Goal: Task Accomplishment & Management: Complete application form

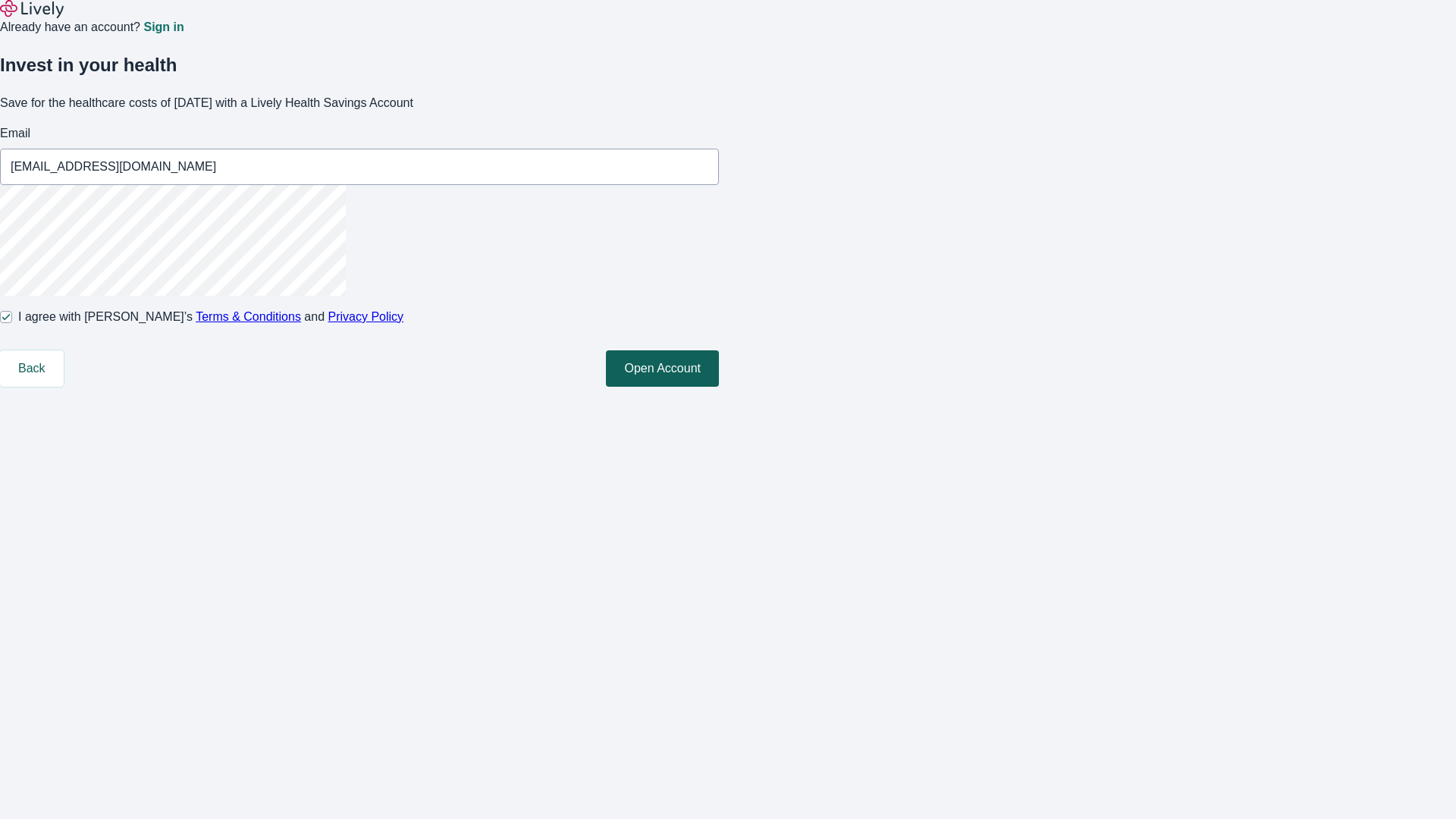
click at [719, 387] on button "Open Account" at bounding box center [663, 368] width 113 height 36
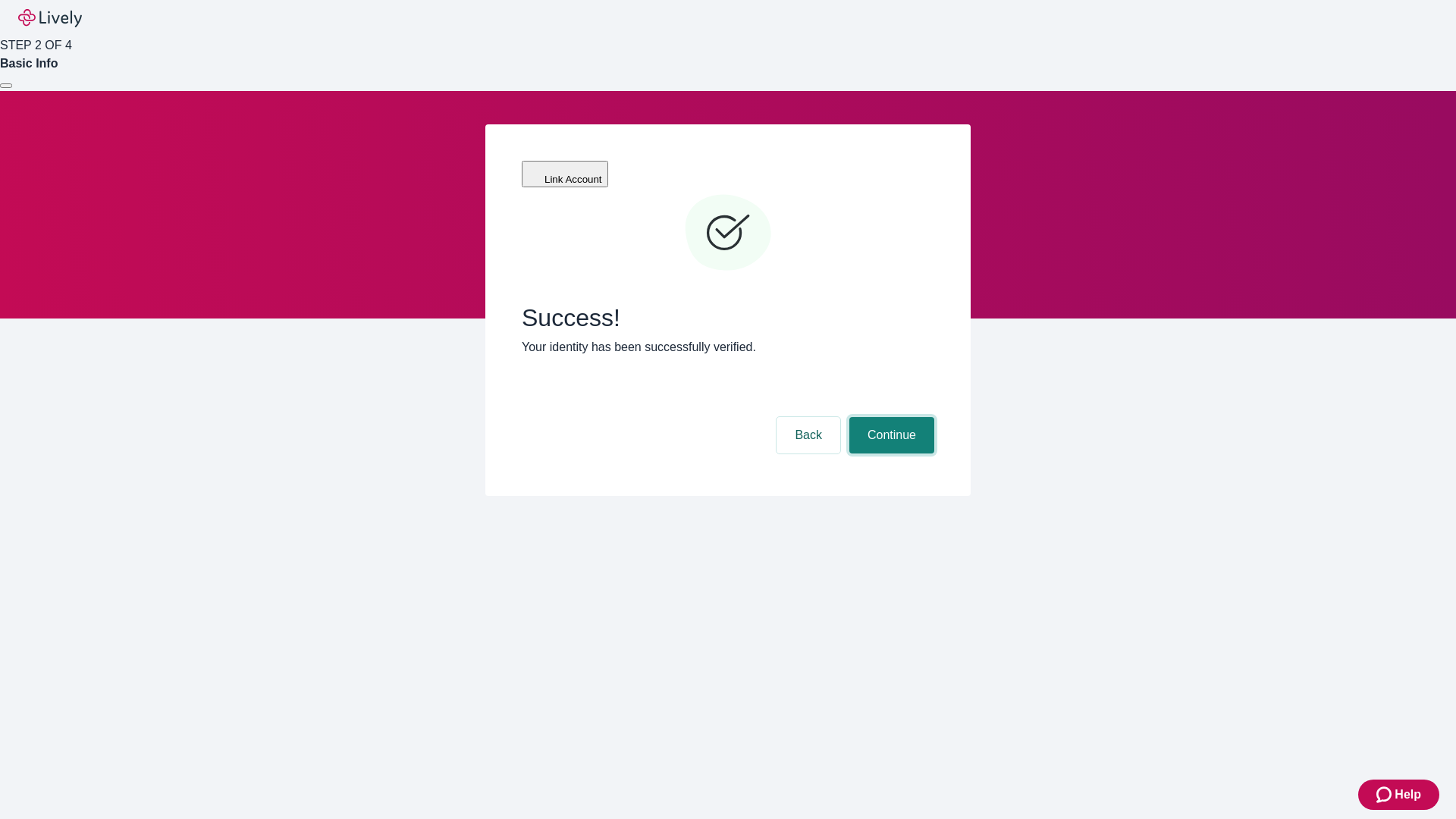
click at [890, 417] on button "Continue" at bounding box center [892, 435] width 85 height 36
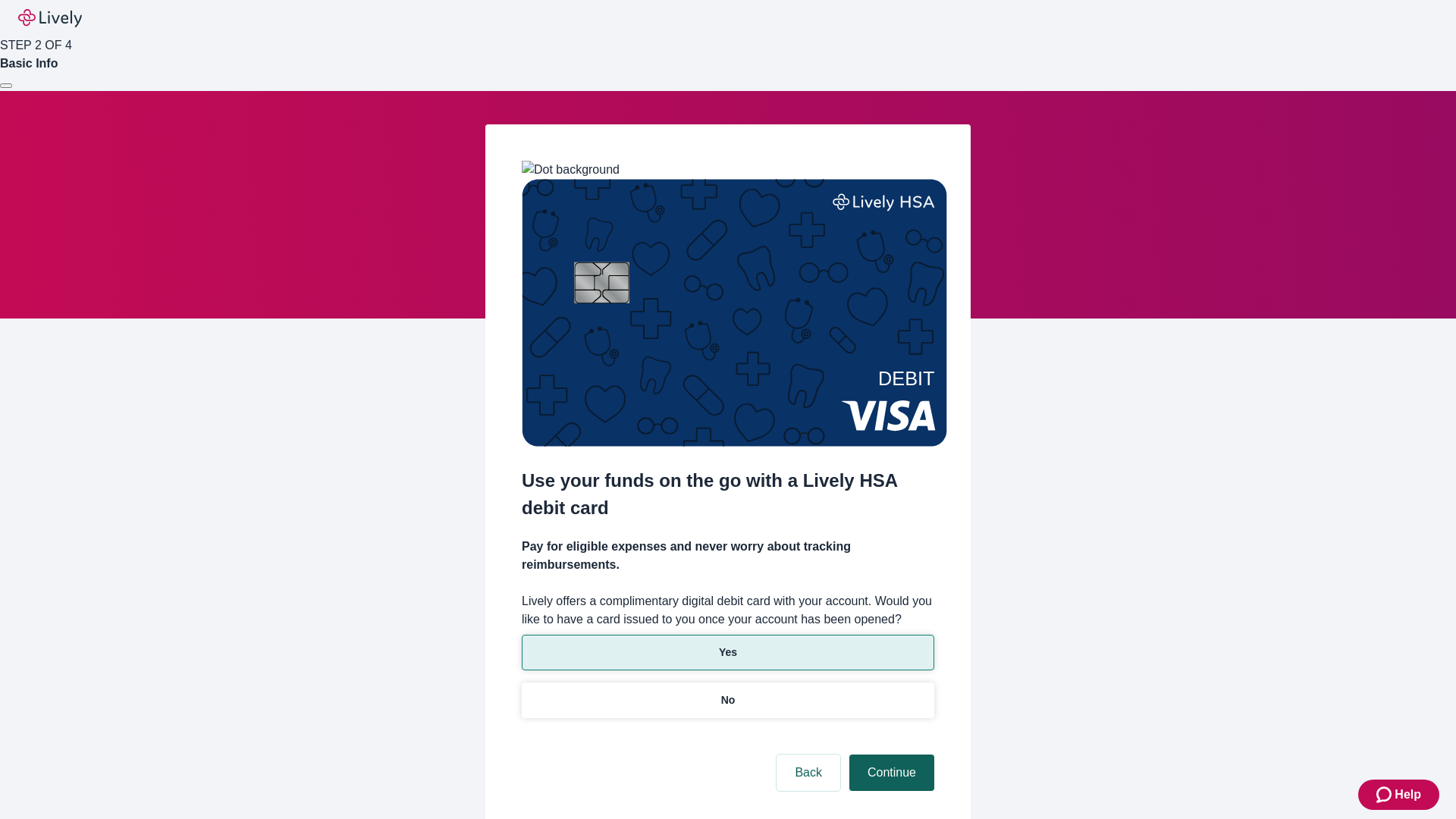
click at [728, 692] on p "No" at bounding box center [728, 700] width 14 height 16
click at [890, 755] on button "Continue" at bounding box center [892, 773] width 85 height 36
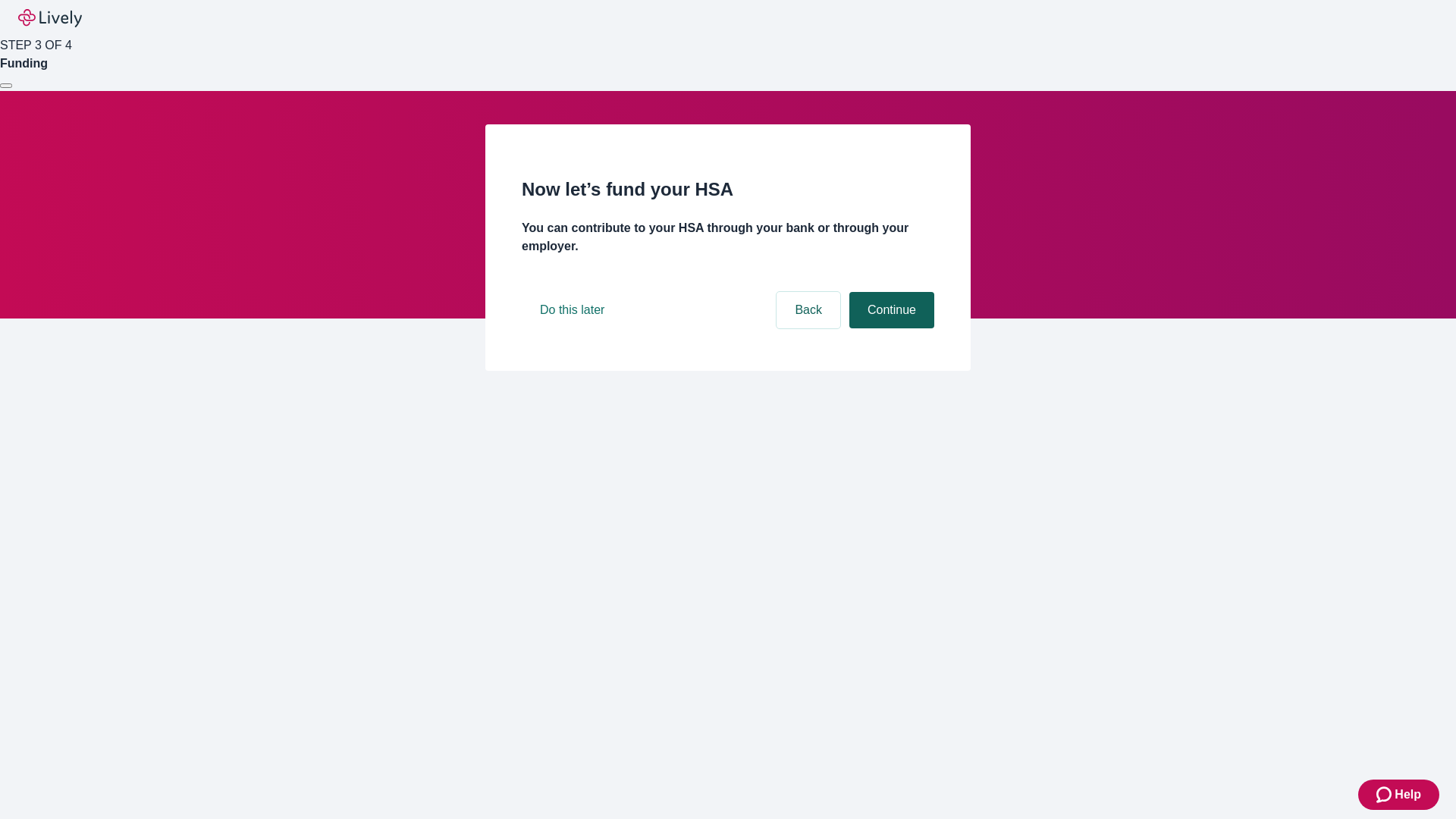
click at [890, 329] on button "Continue" at bounding box center [892, 310] width 85 height 36
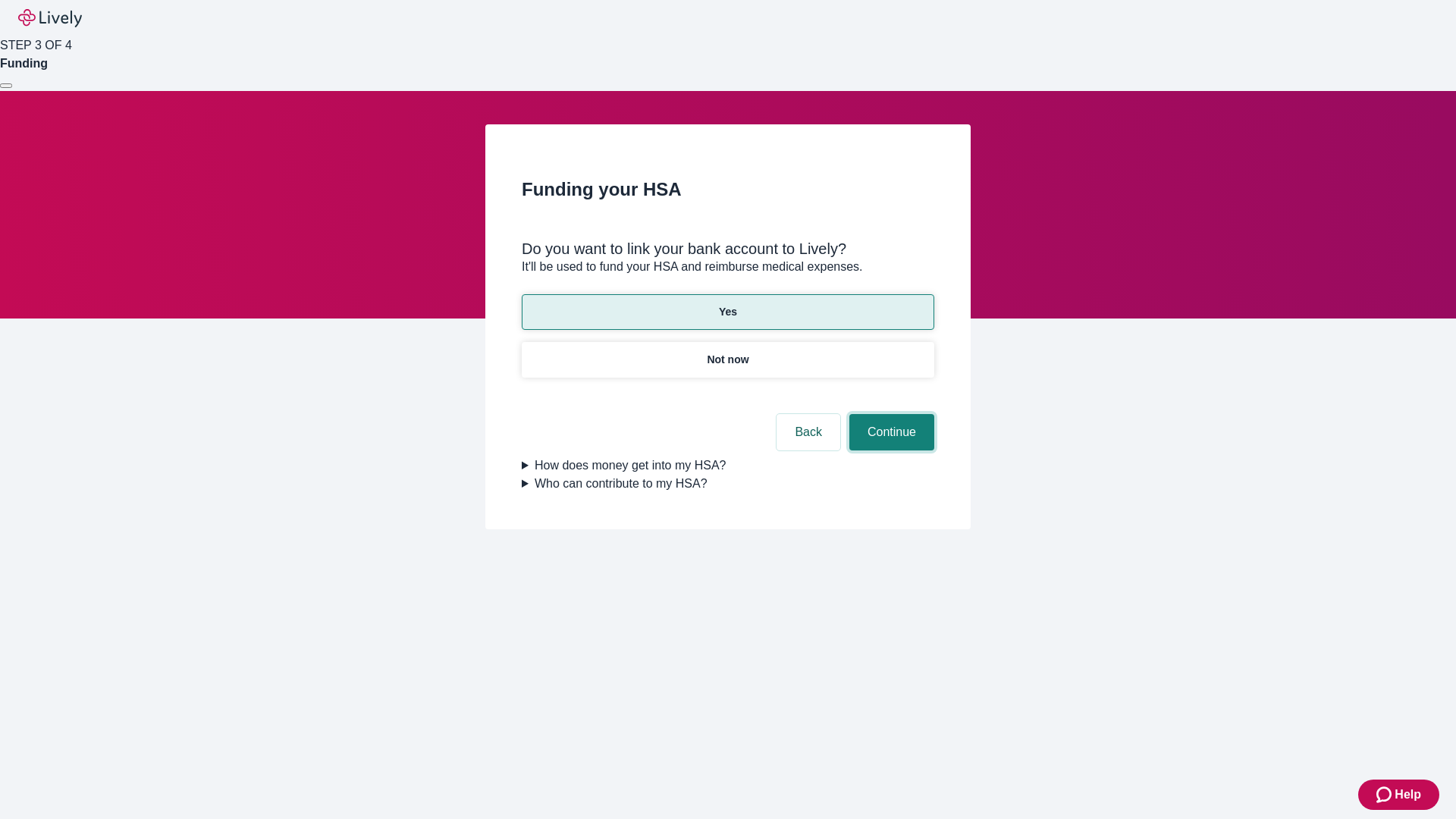
click at [890, 414] on button "Continue" at bounding box center [892, 432] width 85 height 36
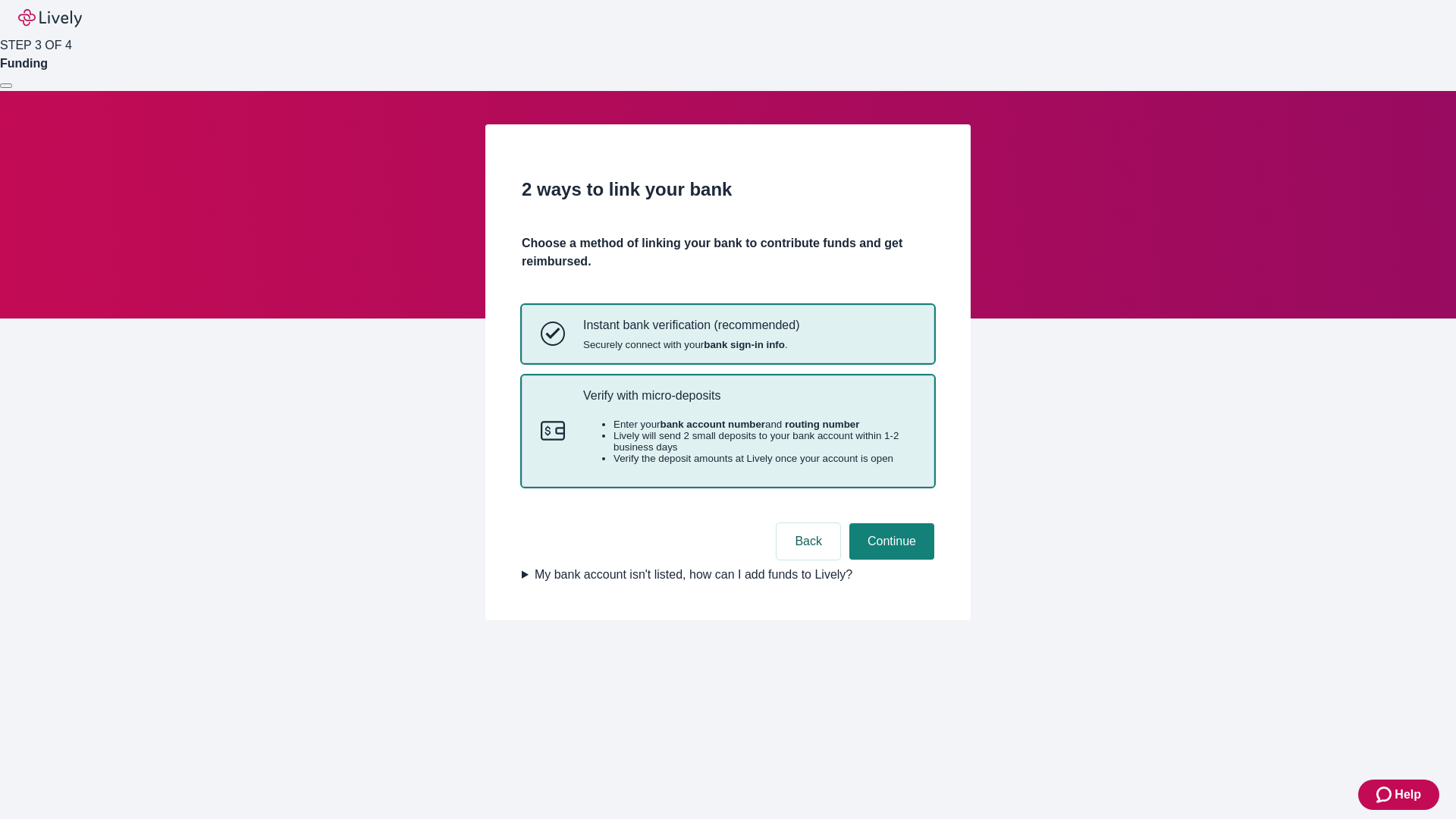
click at [749, 403] on p "Verify with micro-deposits" at bounding box center [749, 395] width 332 height 14
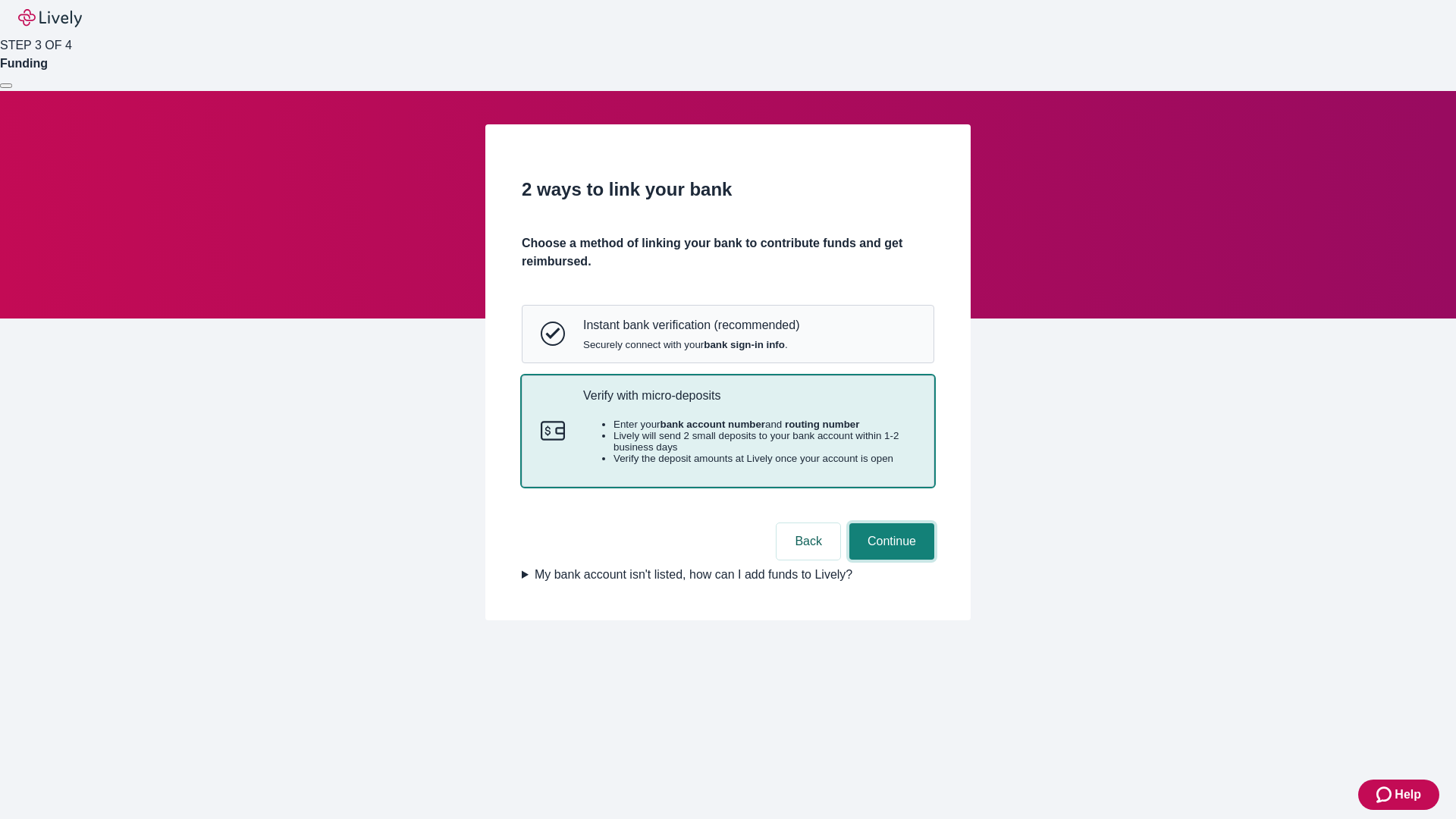
click at [890, 560] on button "Continue" at bounding box center [892, 542] width 85 height 36
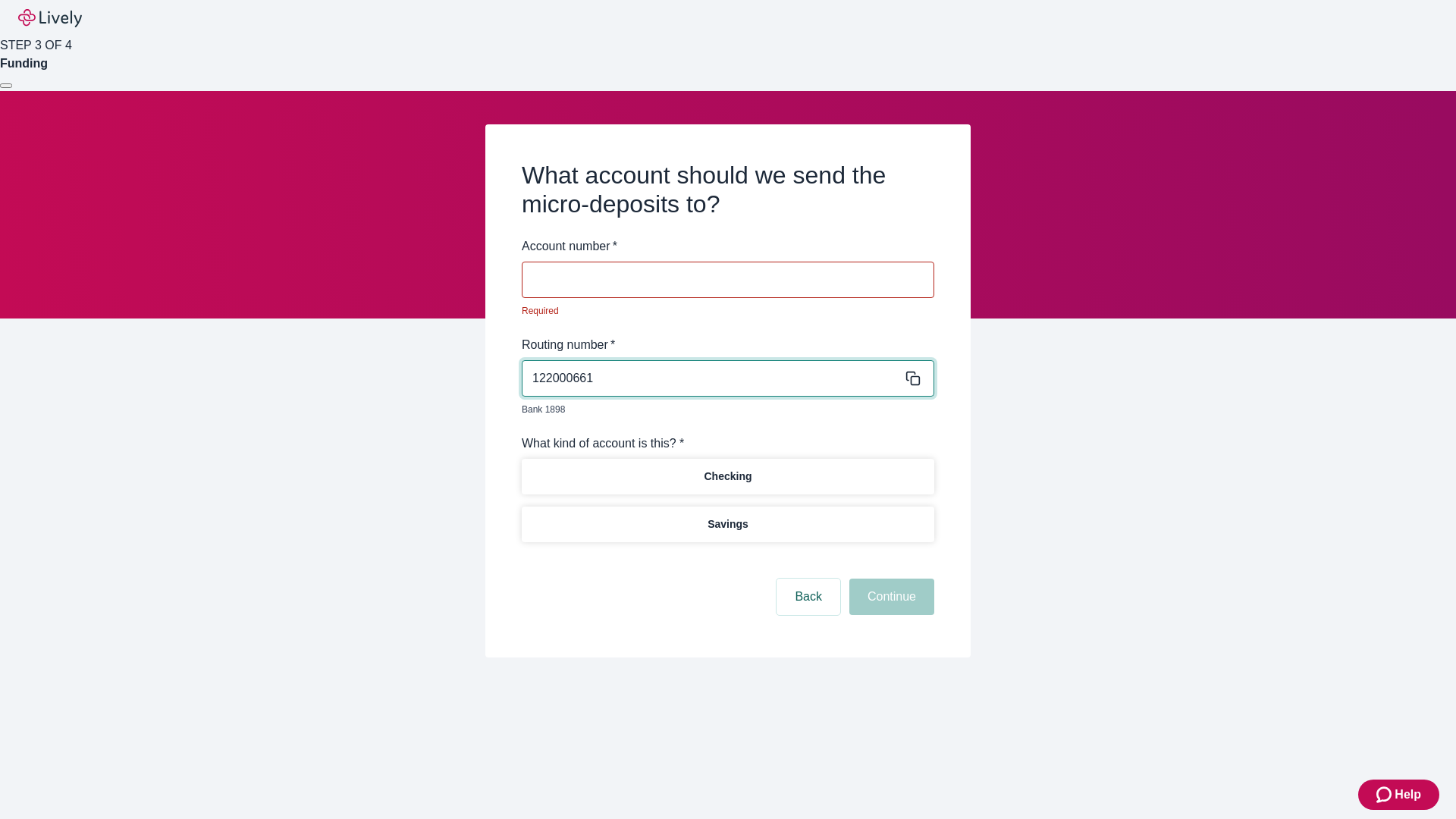
type input "122000661"
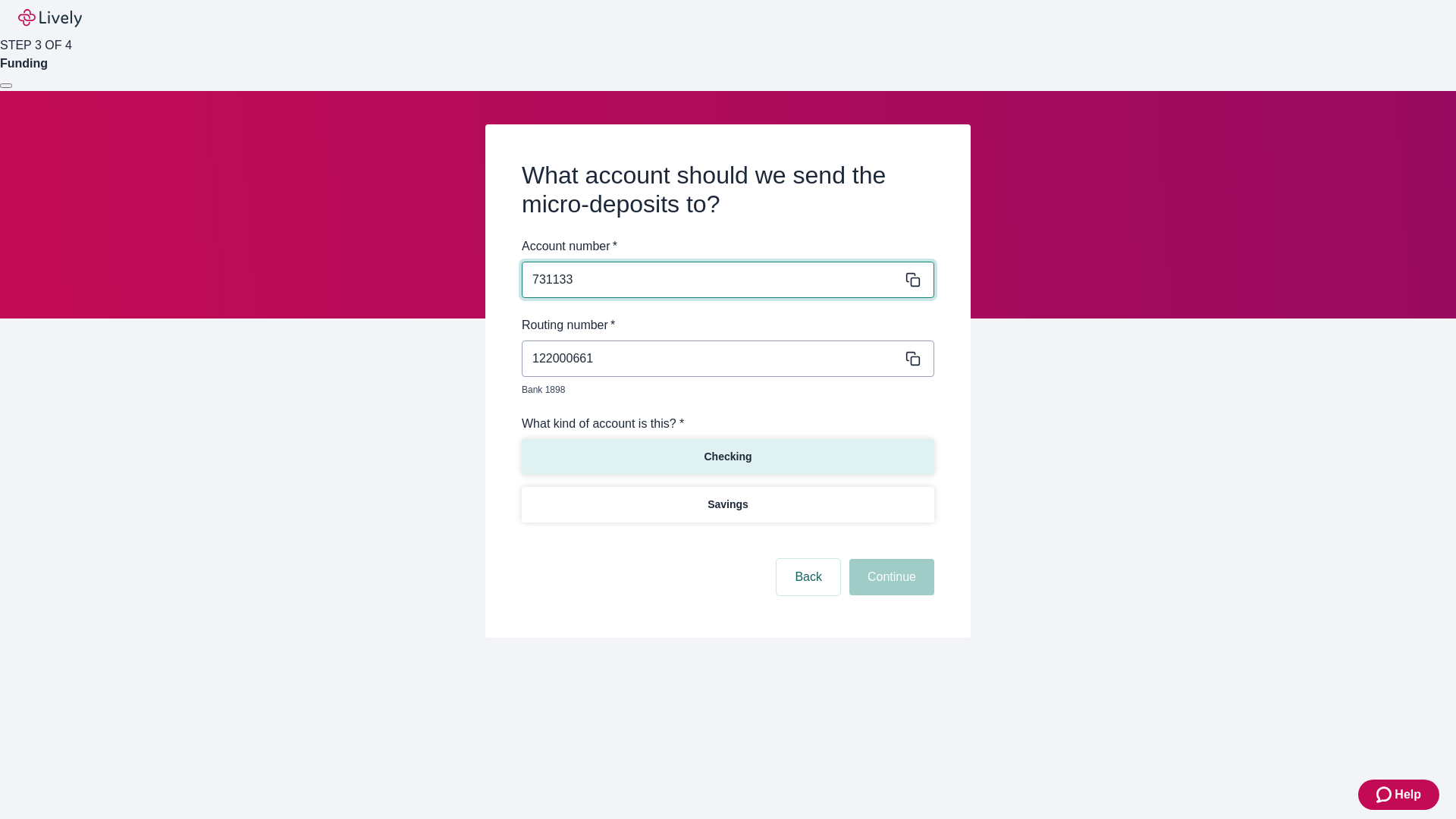
type input "731133"
click at [728, 449] on p "Checking" at bounding box center [728, 457] width 48 height 16
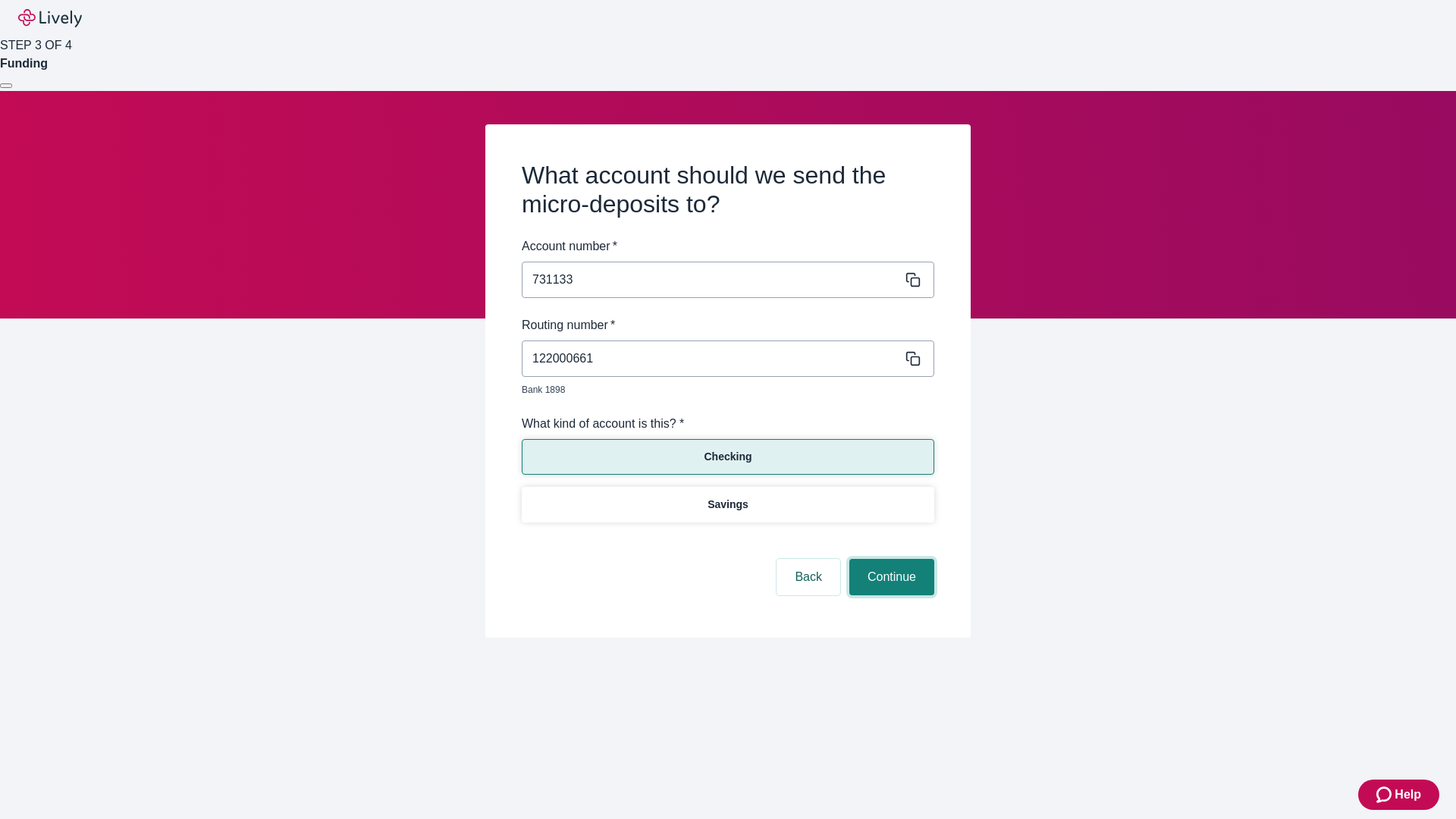
click at [890, 560] on button "Continue" at bounding box center [892, 577] width 85 height 36
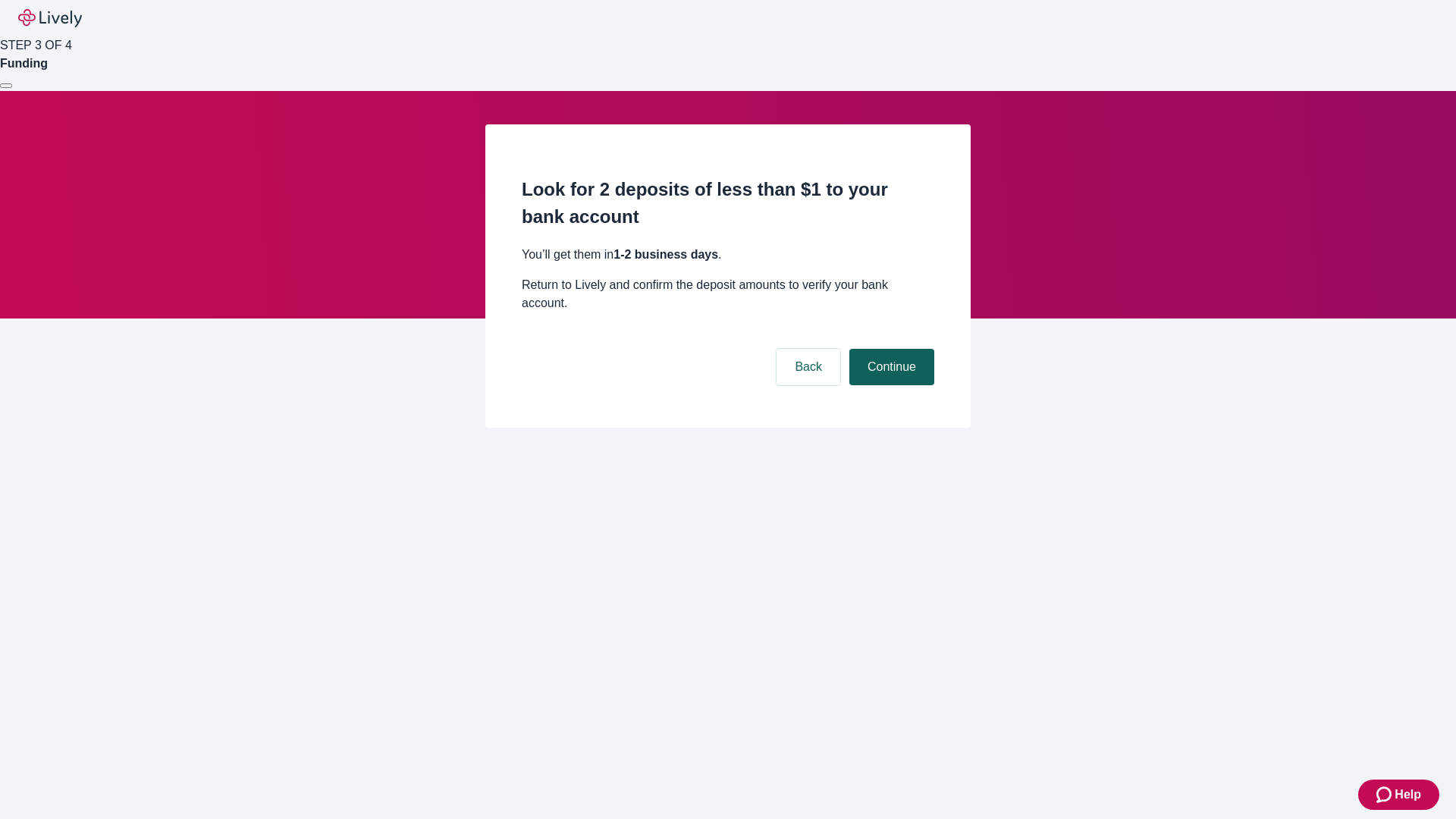
click at [890, 349] on button "Continue" at bounding box center [892, 367] width 85 height 36
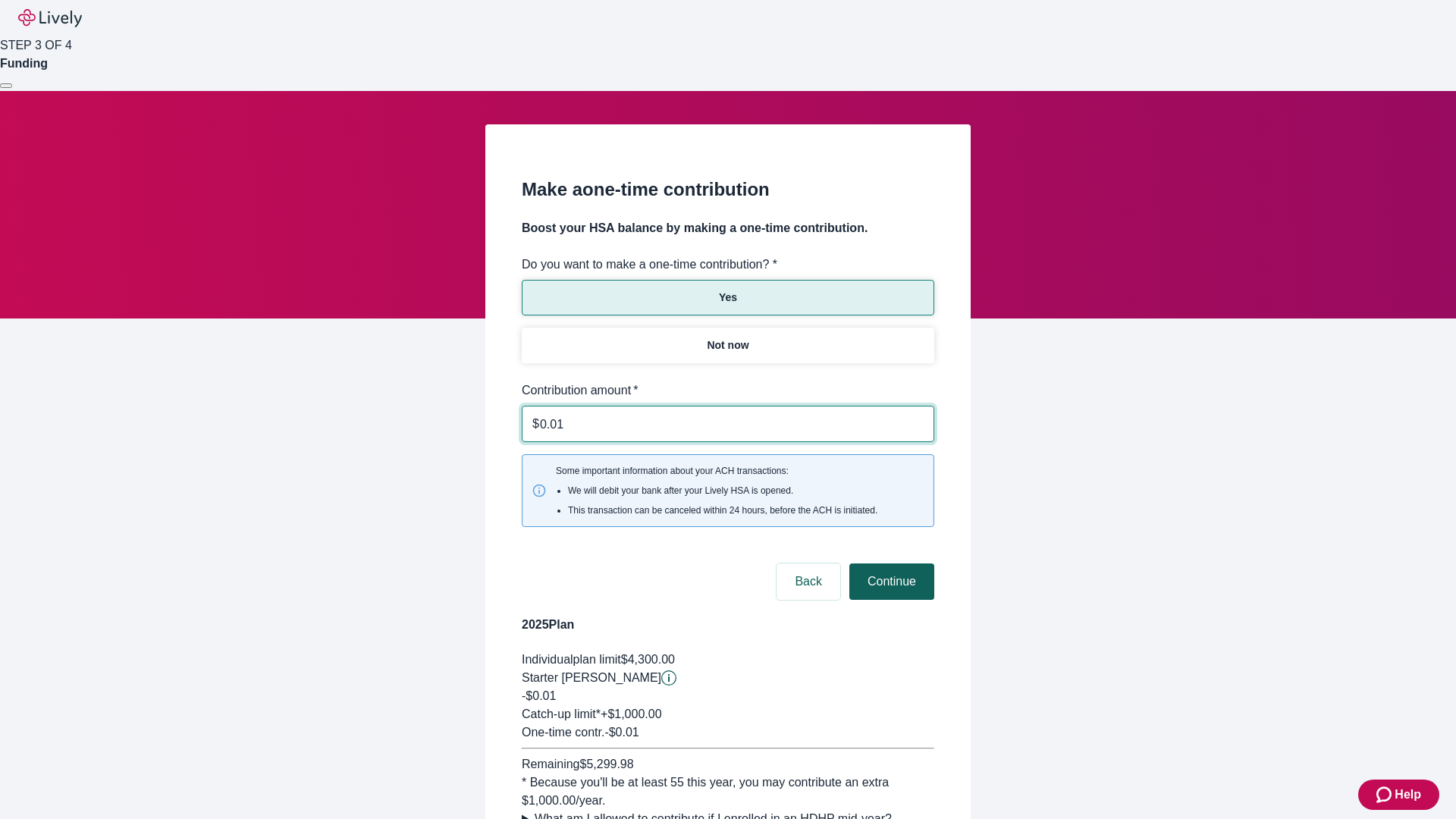
type input "0.01"
click at [890, 564] on button "Continue" at bounding box center [892, 581] width 85 height 36
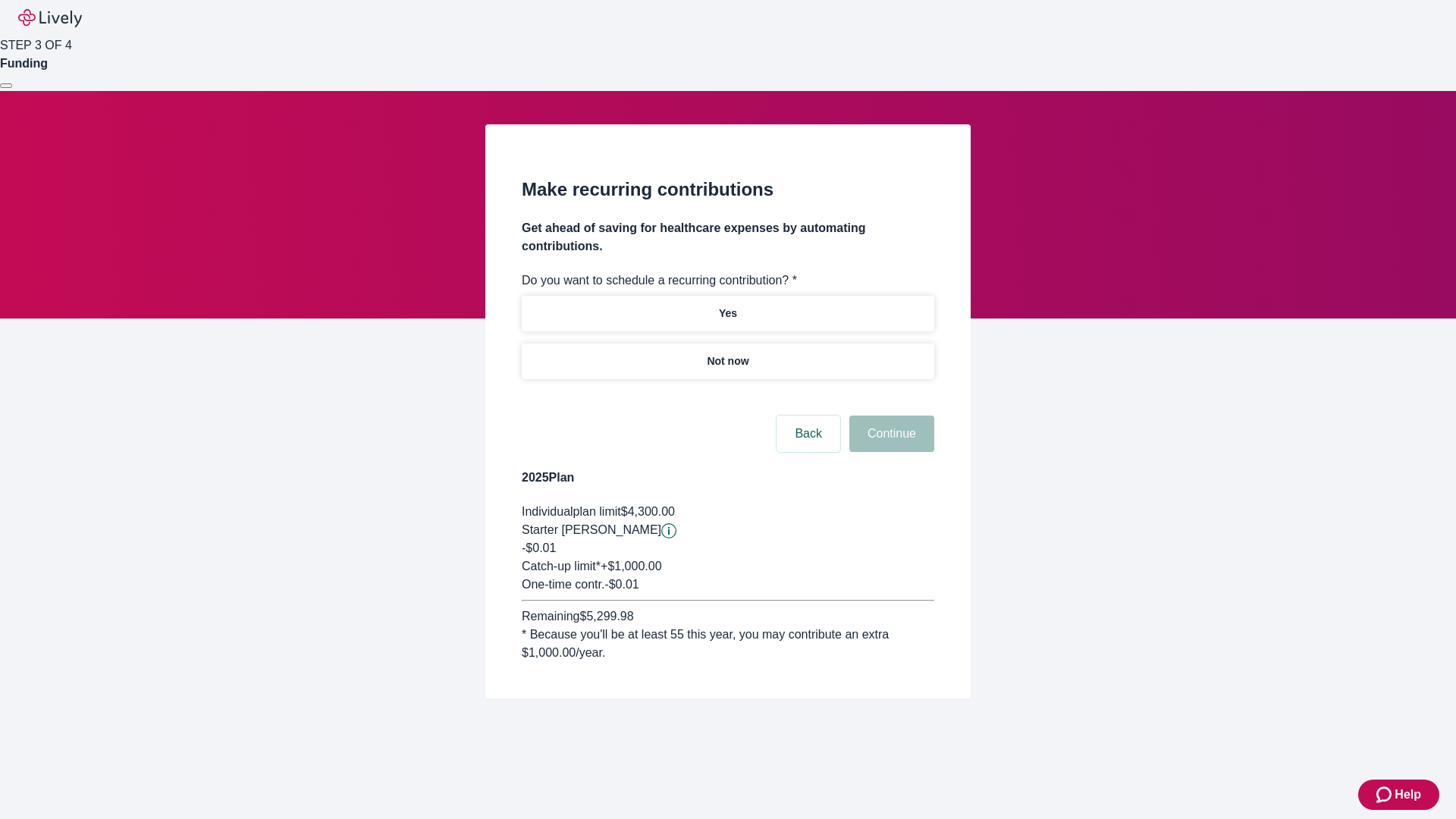
click at [728, 354] on p "Not now" at bounding box center [728, 362] width 42 height 16
click at [890, 416] on button "Continue" at bounding box center [892, 433] width 85 height 36
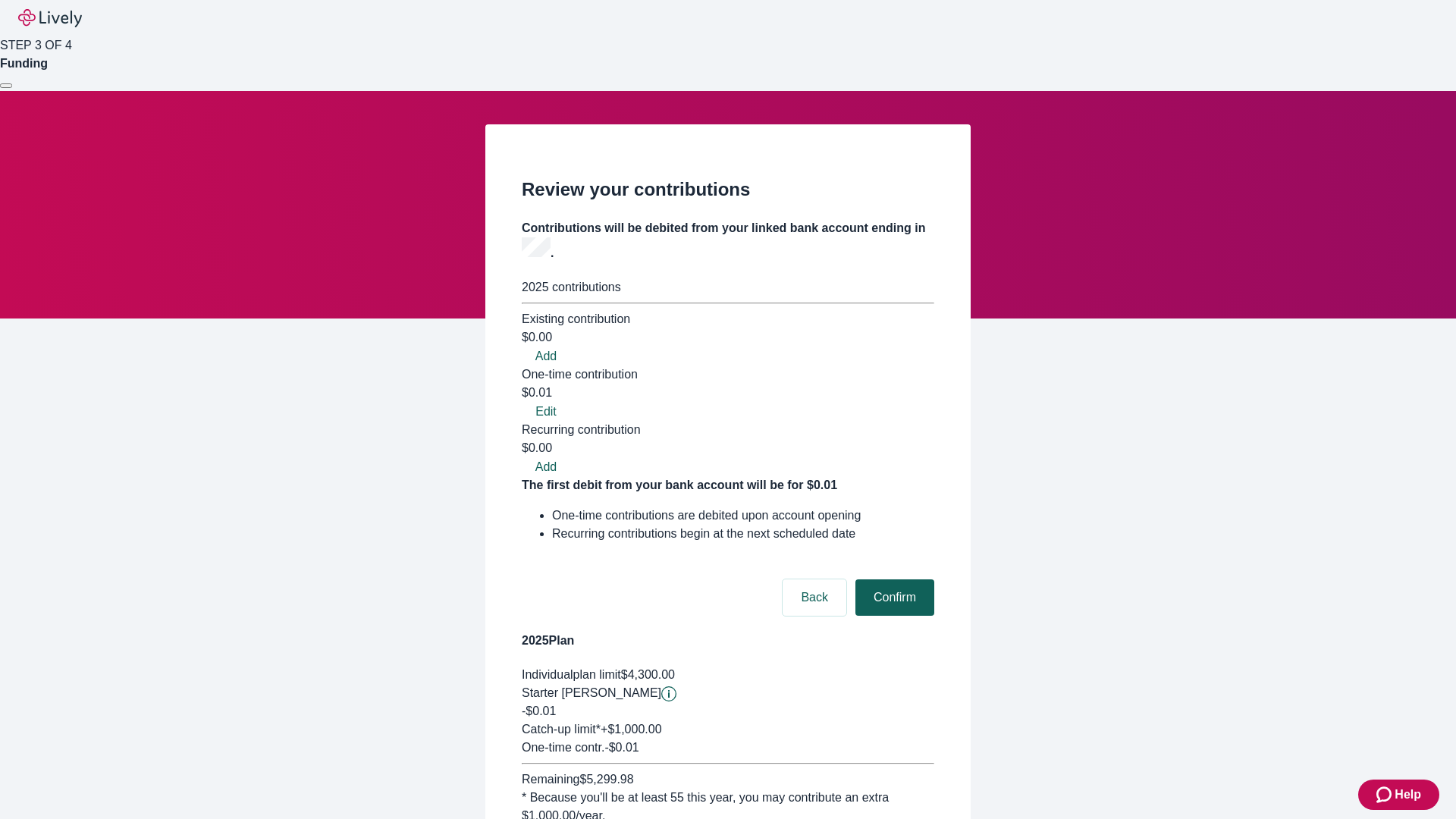
click at [892, 580] on button "Confirm" at bounding box center [894, 597] width 79 height 36
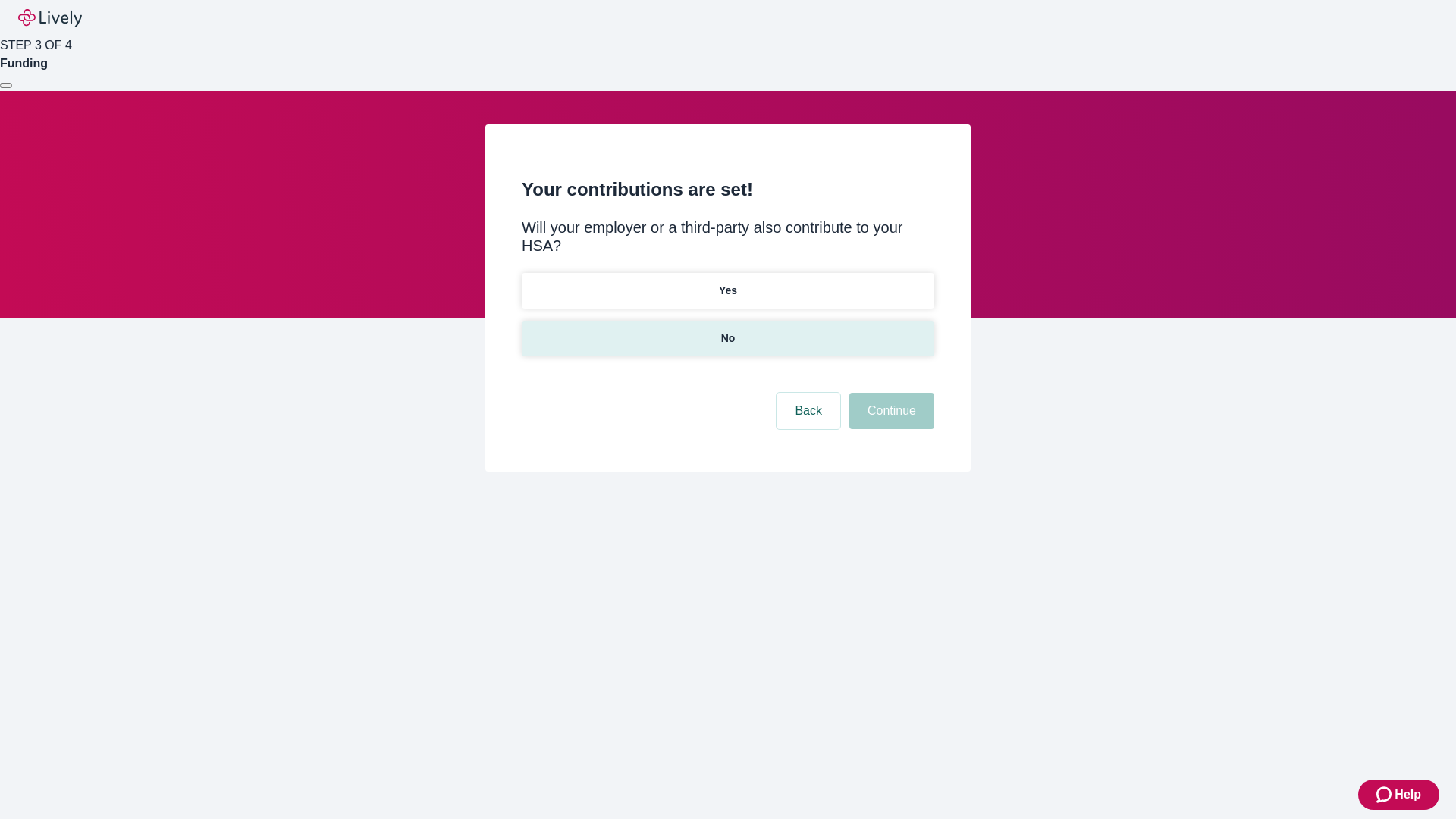
click at [728, 331] on p "No" at bounding box center [728, 339] width 14 height 16
click at [890, 393] on button "Continue" at bounding box center [892, 410] width 85 height 36
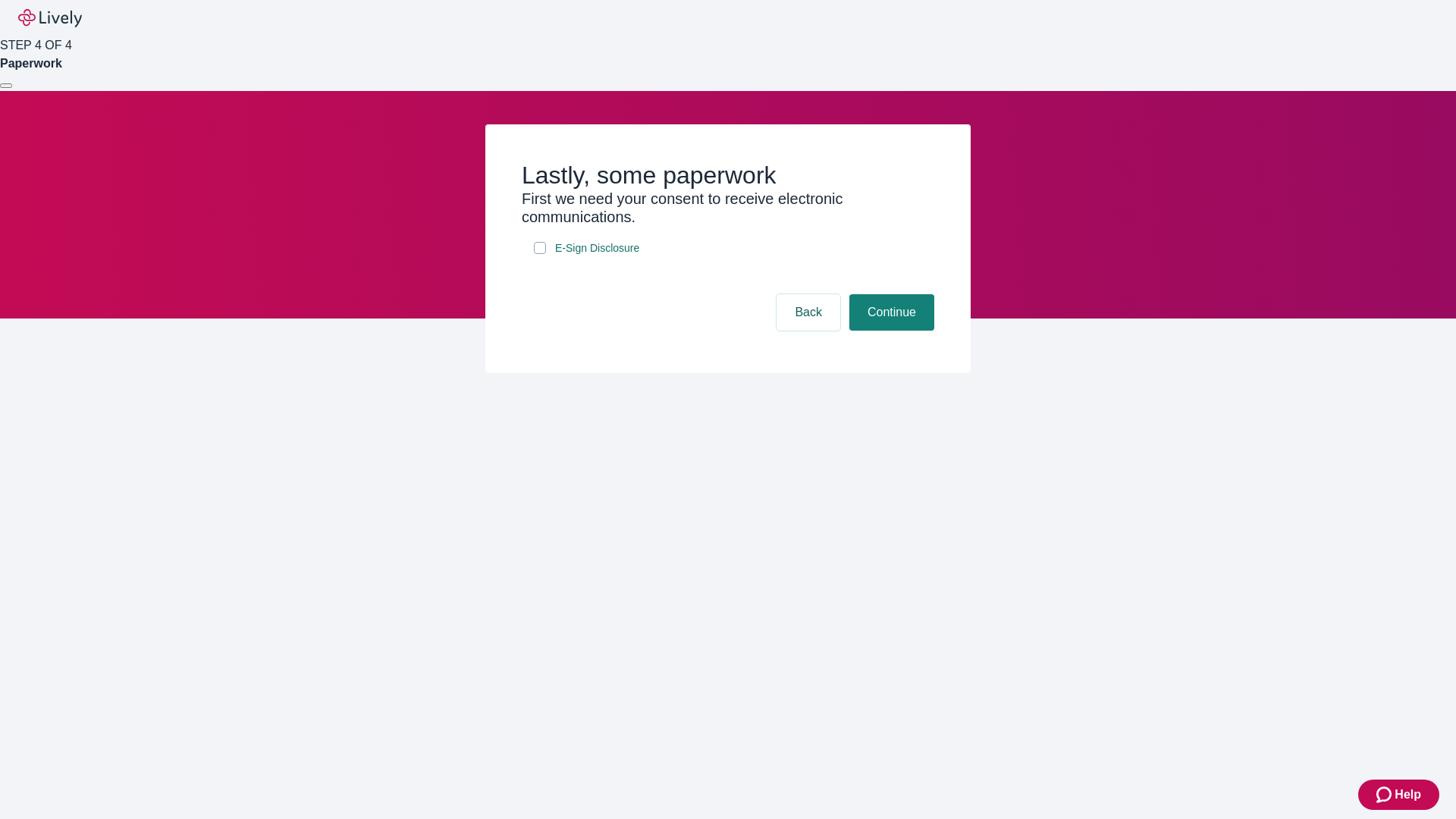
click at [540, 254] on input "E-Sign Disclosure" at bounding box center [541, 248] width 12 height 12
checkbox input "true"
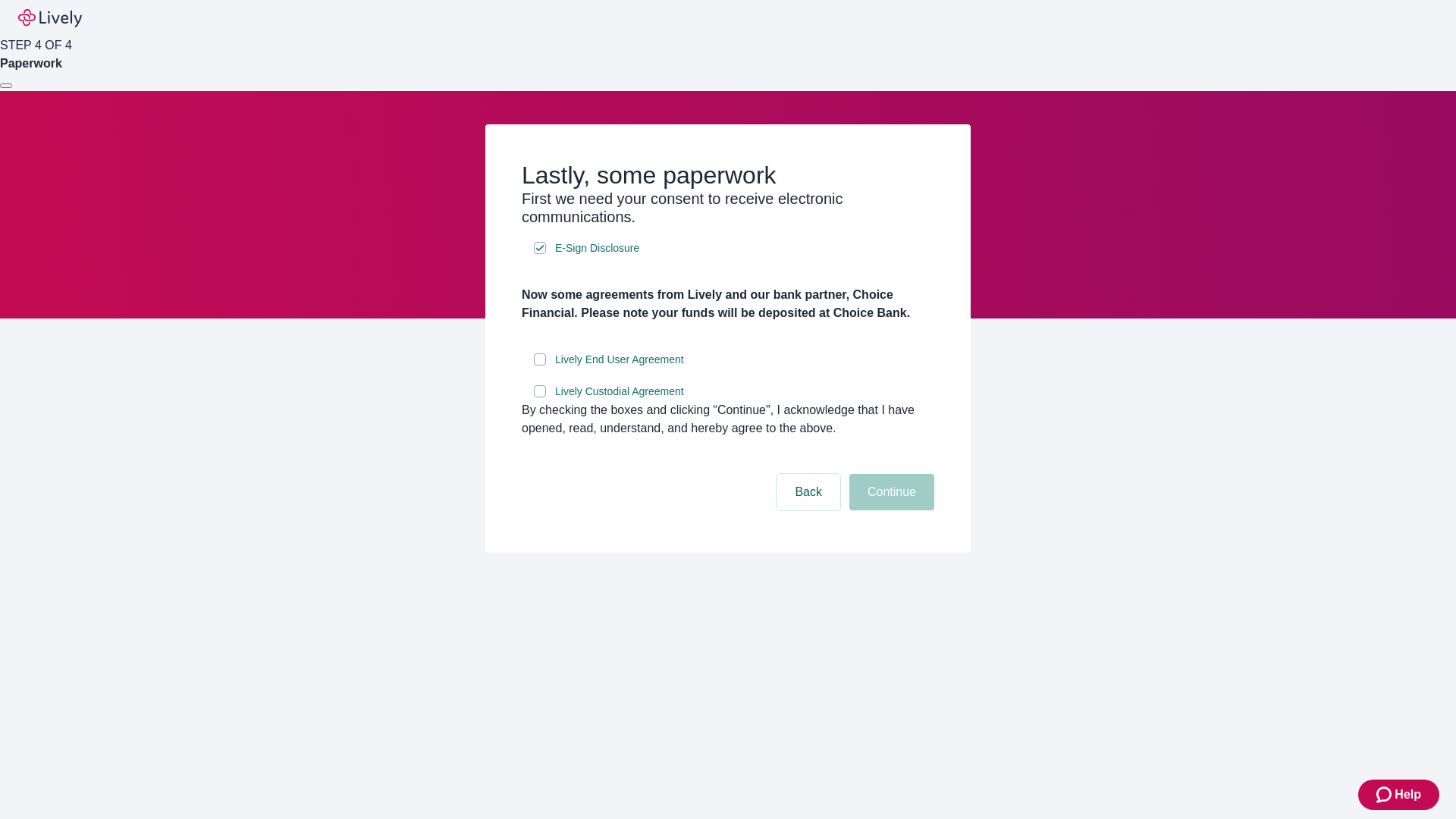
click at [540, 366] on input "Lively End User Agreement" at bounding box center [541, 360] width 12 height 12
checkbox input "true"
click at [540, 398] on input "Lively Custodial Agreement" at bounding box center [541, 392] width 12 height 12
checkbox input "true"
click at [890, 511] on button "Continue" at bounding box center [892, 492] width 85 height 36
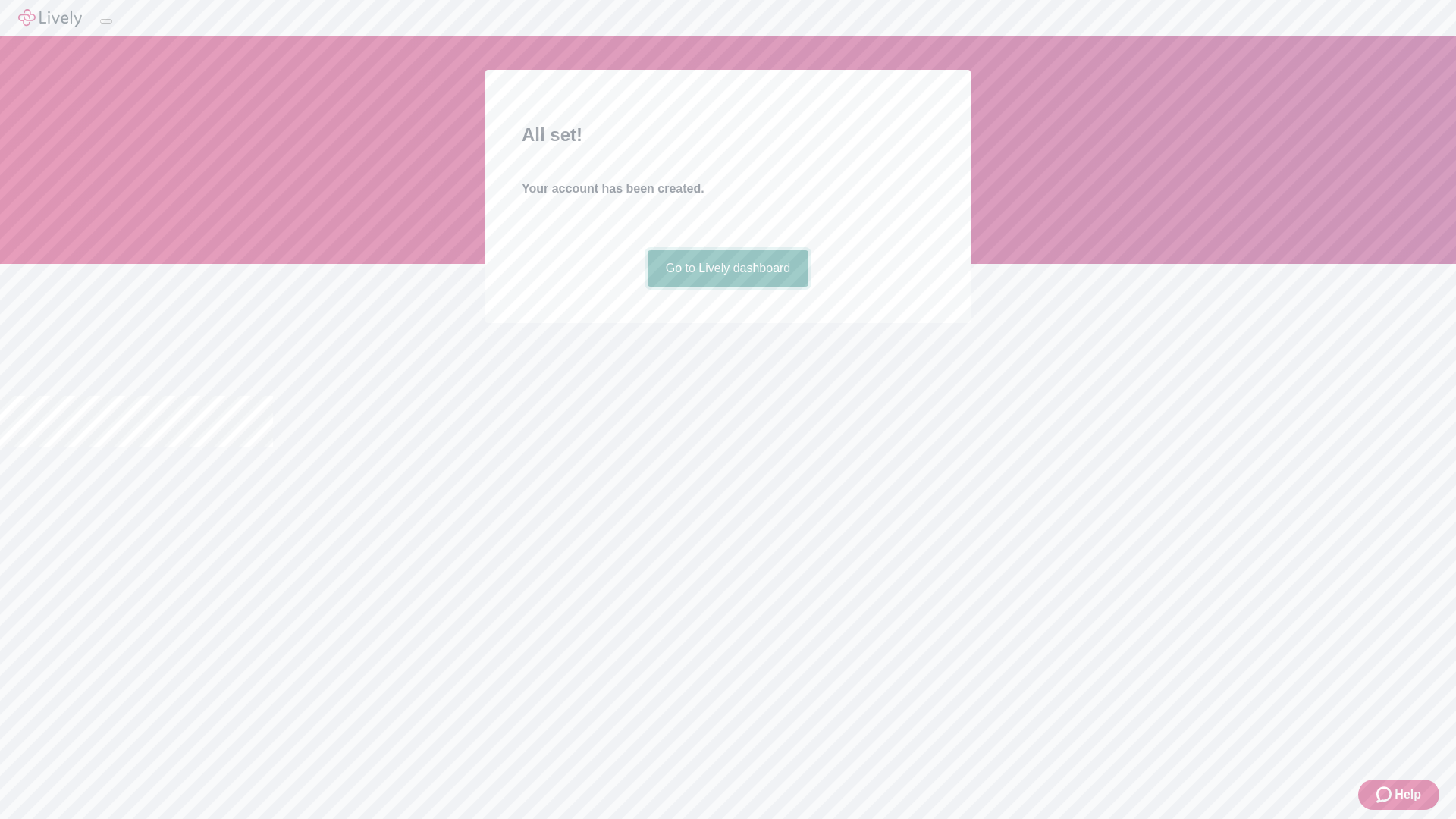
click at [728, 287] on link "Go to Lively dashboard" at bounding box center [728, 268] width 161 height 36
